Goal: Navigation & Orientation: Find specific page/section

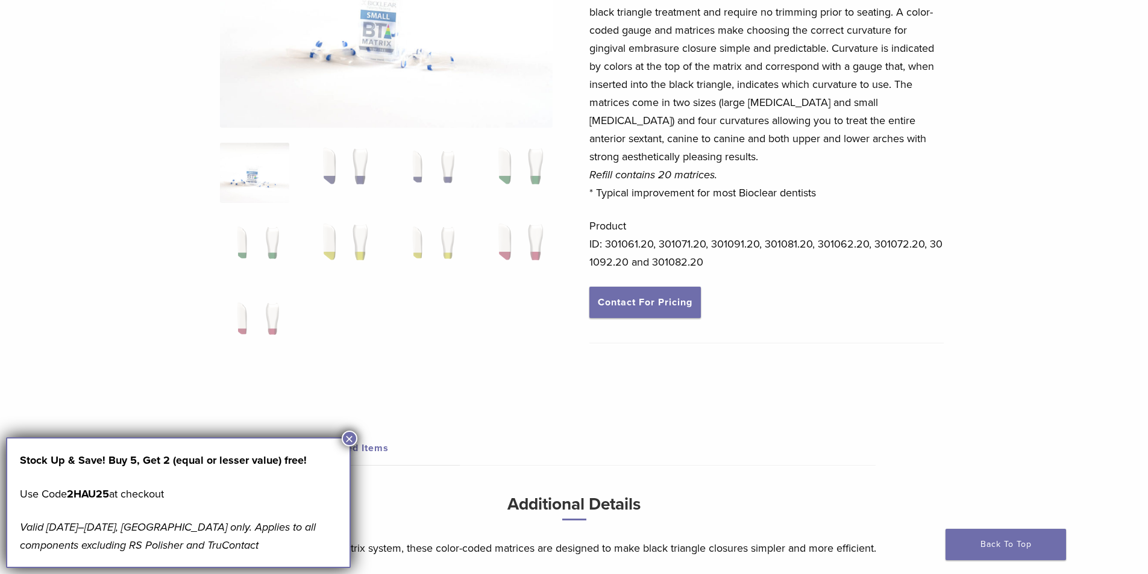
scroll to position [205, 0]
click at [355, 230] on img at bounding box center [341, 247] width 69 height 60
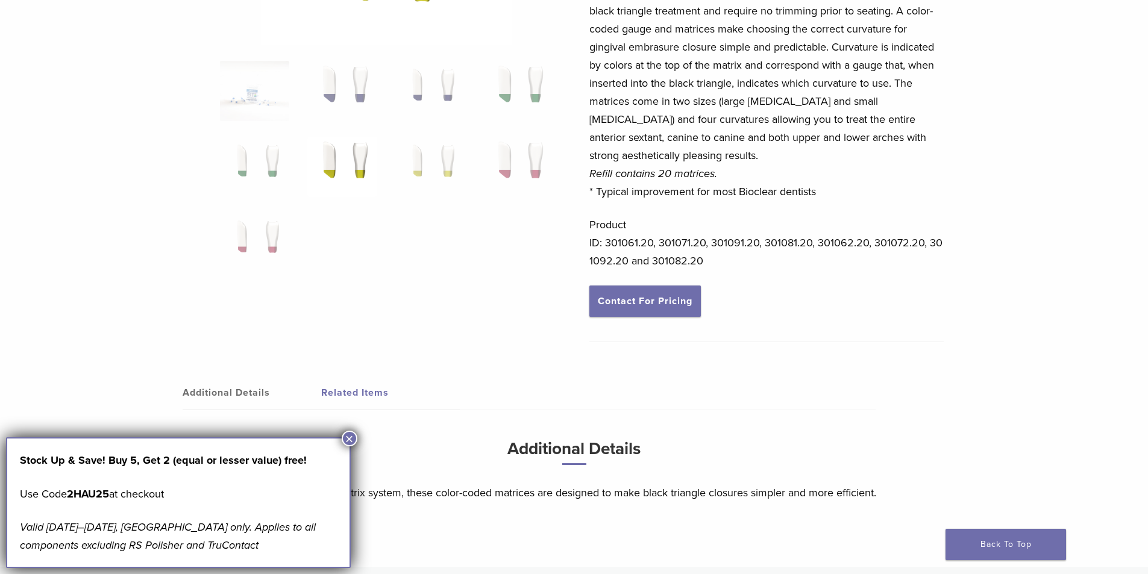
click at [346, 436] on button "×" at bounding box center [350, 439] width 16 height 16
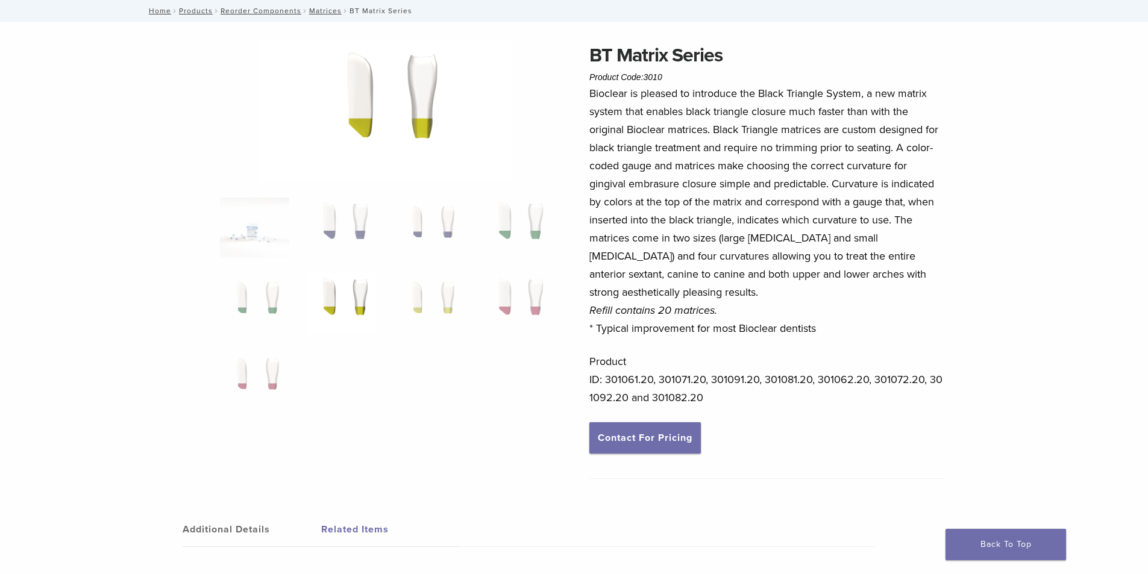
scroll to position [0, 0]
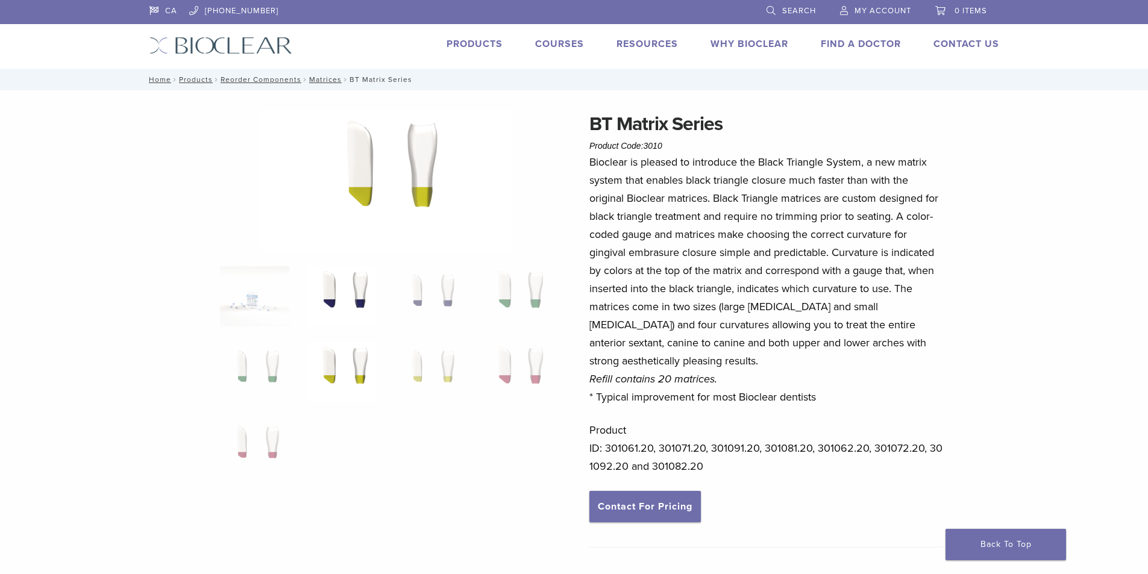
click at [340, 278] on img at bounding box center [341, 296] width 69 height 60
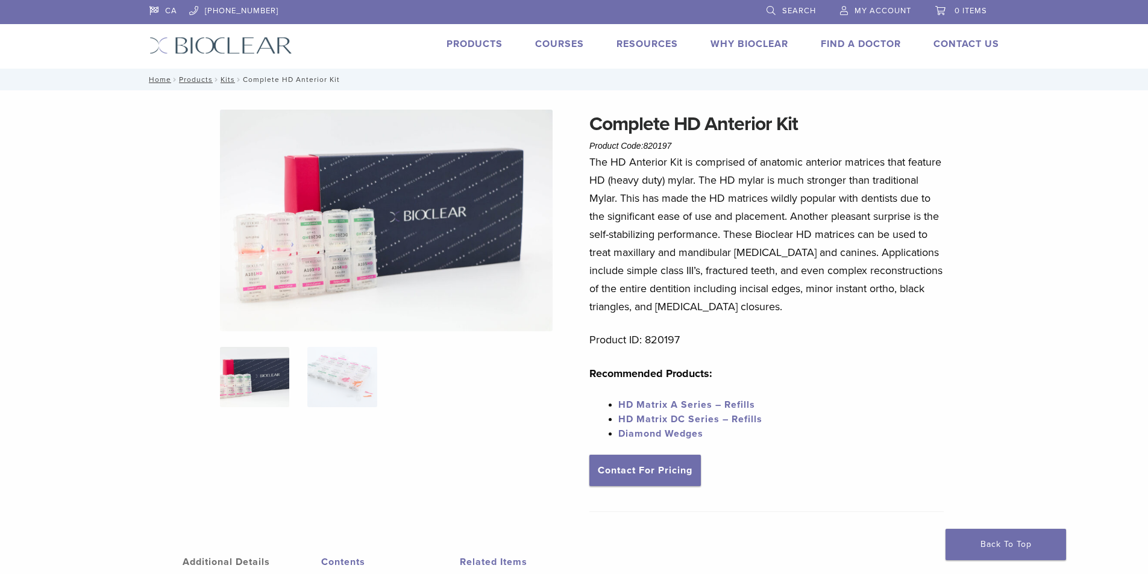
click at [684, 402] on link "HD Matrix A Series – Refills" at bounding box center [686, 405] width 137 height 12
